Goal: Task Accomplishment & Management: Manage account settings

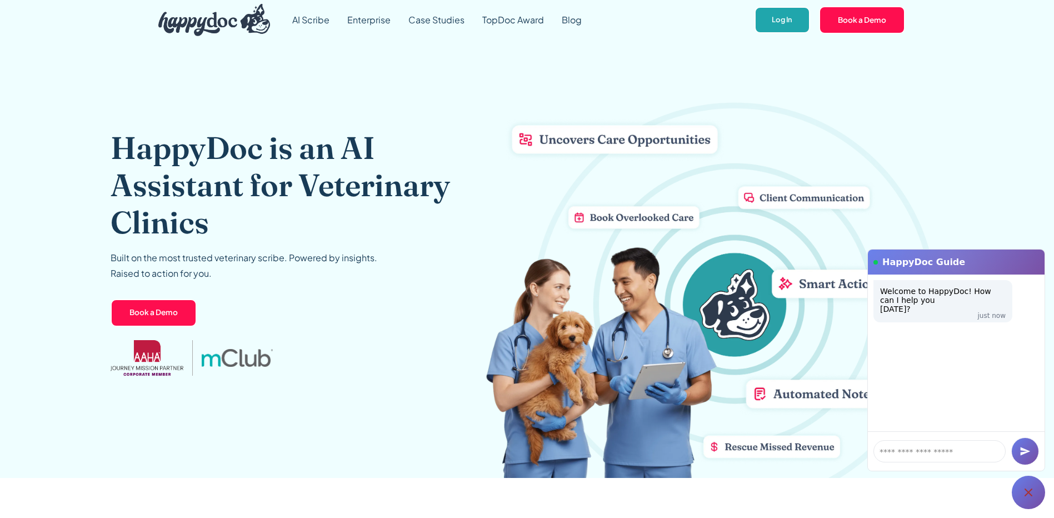
click at [771, 21] on link "Log In" at bounding box center [781, 20] width 55 height 27
click at [769, 22] on link "Log In" at bounding box center [781, 20] width 55 height 27
